Goal: Find specific page/section

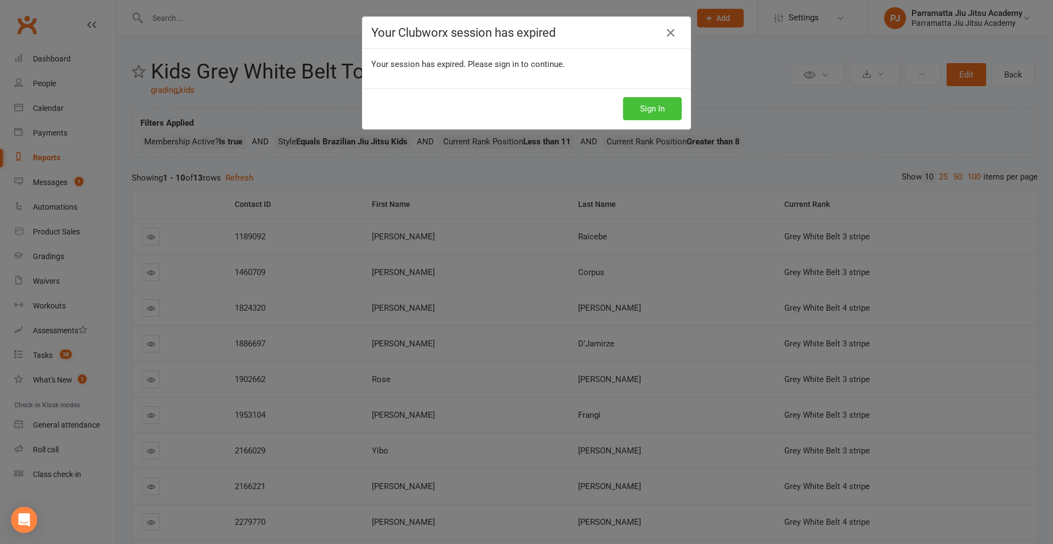
drag, startPoint x: 646, startPoint y: 110, endPoint x: 608, endPoint y: 3, distance: 113.7
click at [625, 45] on div "Your Clubworx session has expired Your session has expired. Please sign in to c…" at bounding box center [527, 73] width 328 height 112
click at [664, 100] on button "Sign In" at bounding box center [652, 108] width 59 height 23
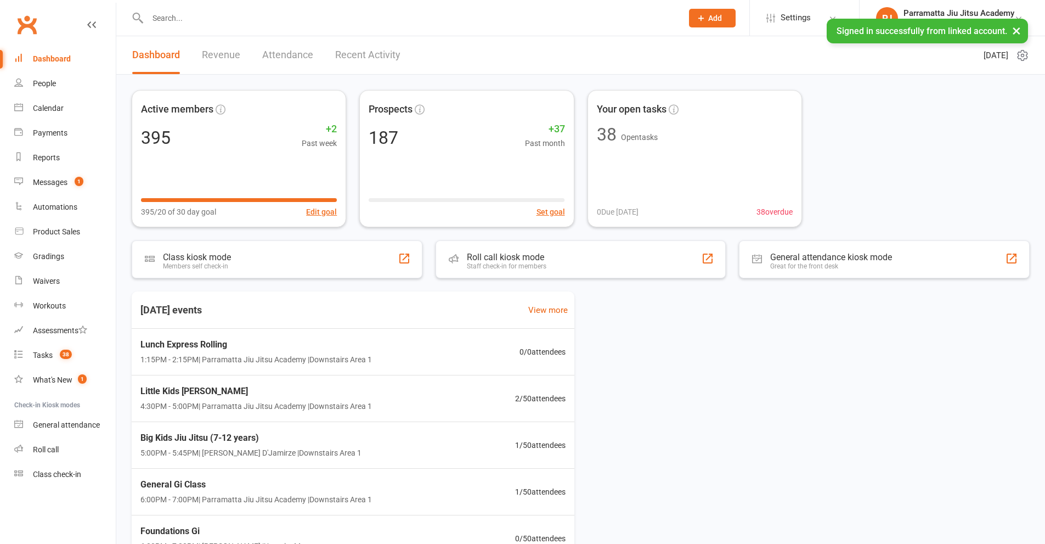
click at [264, 24] on input "text" at bounding box center [409, 17] width 530 height 15
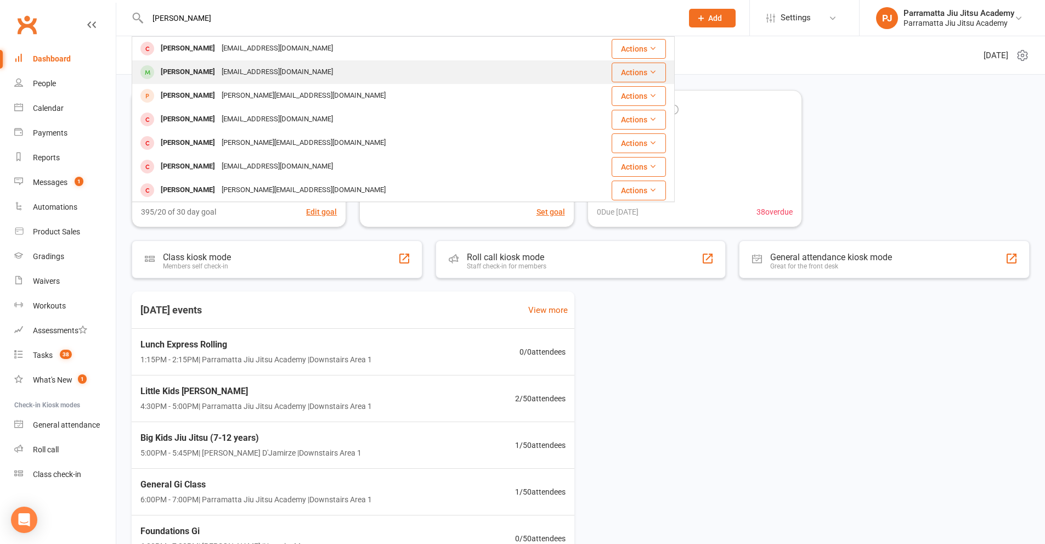
type input "[PERSON_NAME]"
click at [240, 71] on div "[EMAIL_ADDRESS][DOMAIN_NAME]" at bounding box center [277, 72] width 118 height 16
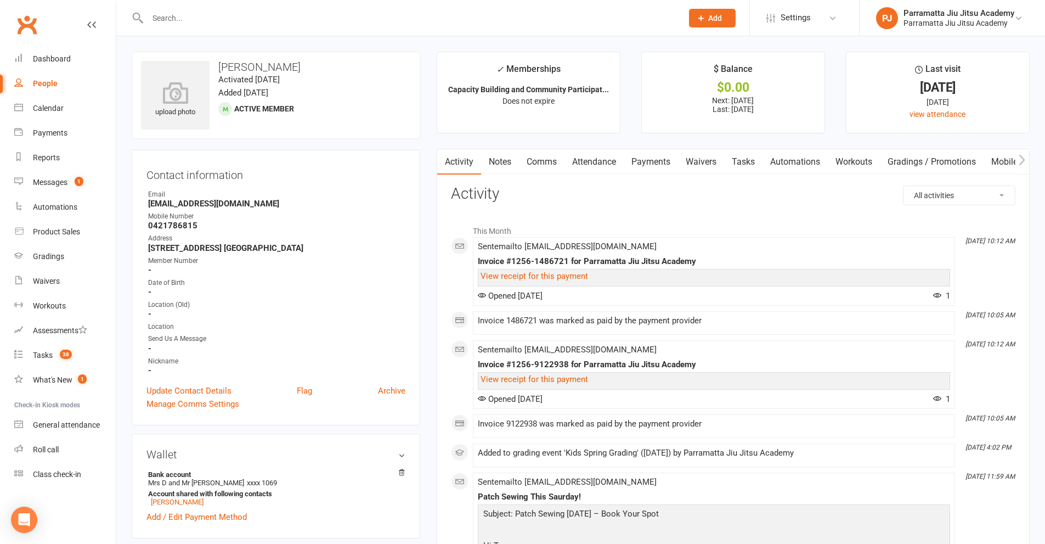
click at [315, 460] on h3 "Wallet" at bounding box center [275, 454] width 259 height 12
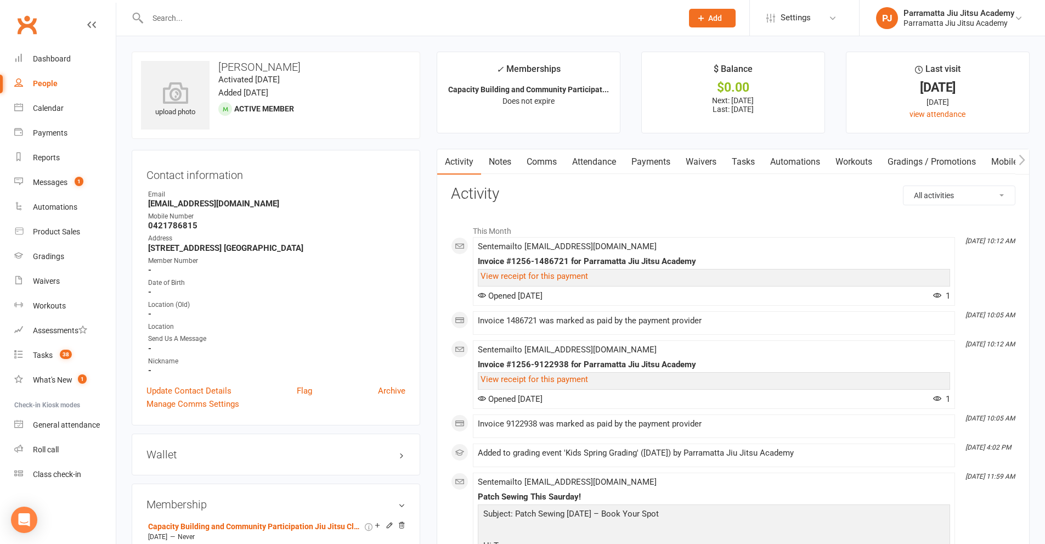
click at [224, 22] on input "text" at bounding box center [409, 17] width 530 height 15
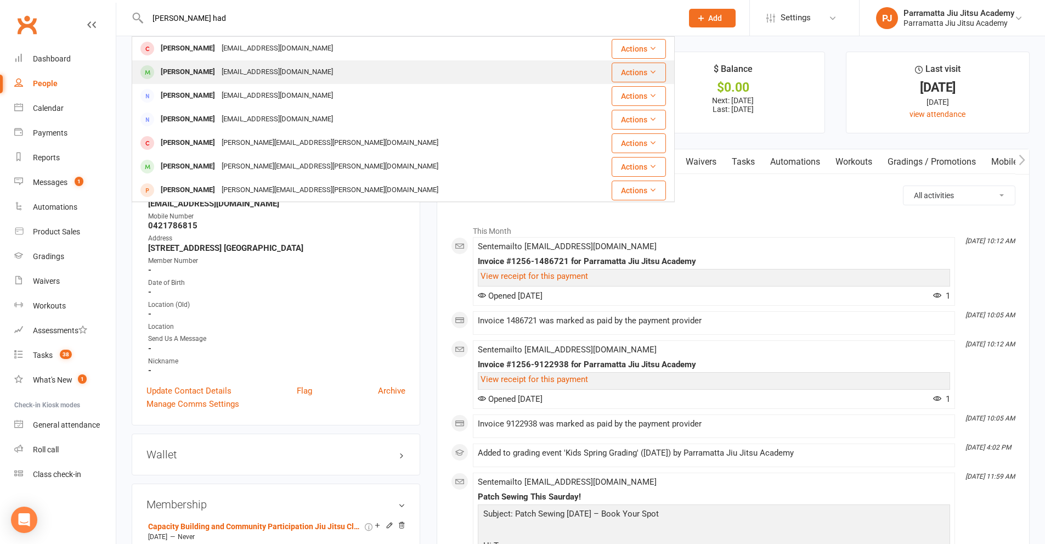
type input "[PERSON_NAME] had"
click at [228, 74] on div "[EMAIL_ADDRESS][DOMAIN_NAME]" at bounding box center [277, 72] width 118 height 16
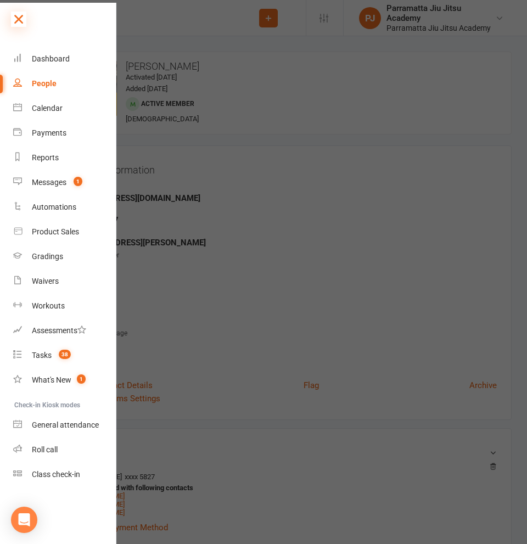
click at [19, 19] on icon at bounding box center [18, 19] width 15 height 15
